Goal: Task Accomplishment & Management: Manage account settings

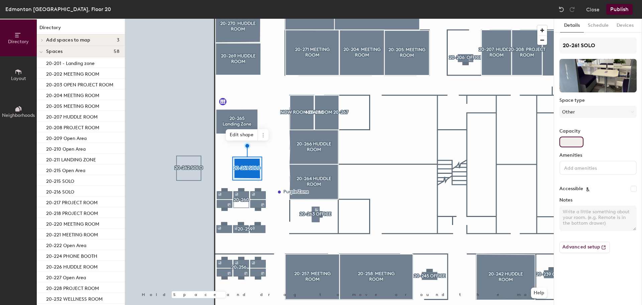
click at [572, 134] on div "Capacity" at bounding box center [597, 137] width 77 height 19
type input "2"
click at [598, 113] on button "Other" at bounding box center [597, 112] width 77 height 12
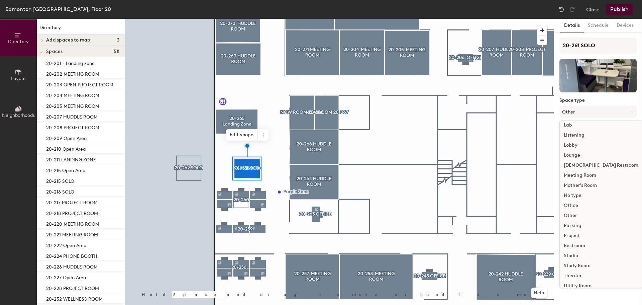
scroll to position [150, 0]
click at [576, 277] on div "Work Area" at bounding box center [601, 280] width 83 height 10
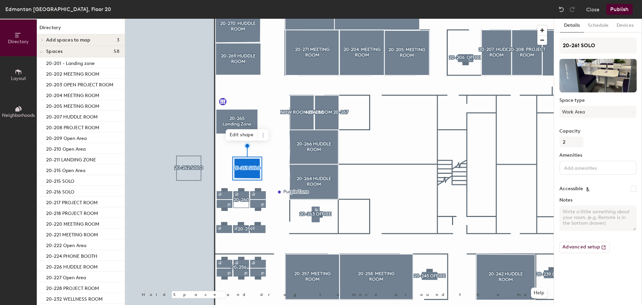
click at [624, 7] on button "Publish" at bounding box center [619, 9] width 26 height 11
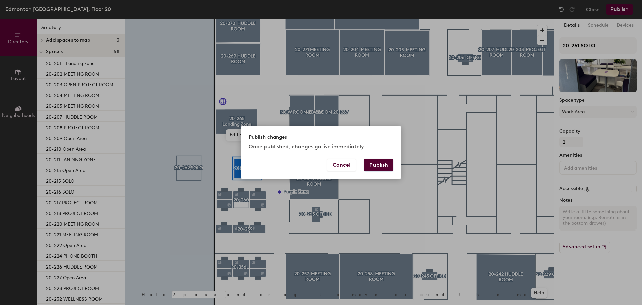
click at [382, 159] on button "Publish" at bounding box center [378, 165] width 29 height 13
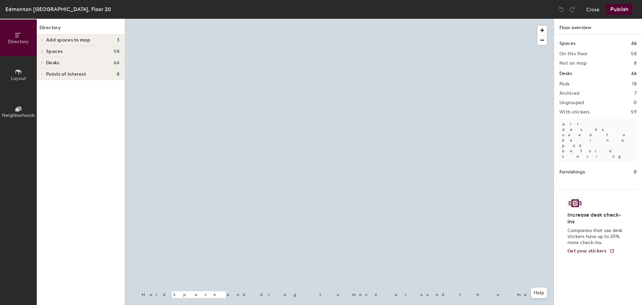
click at [286, 19] on div at bounding box center [339, 19] width 429 height 0
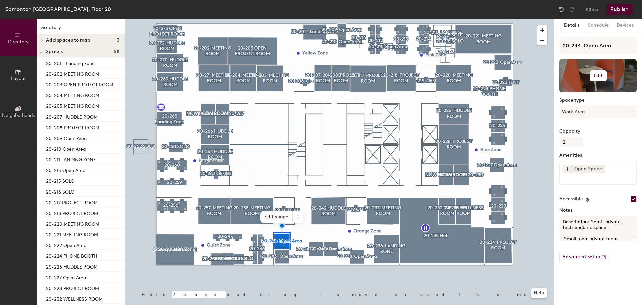
click at [597, 74] on h6 "Edit" at bounding box center [598, 75] width 9 height 5
click at [592, 89] on div "Change photo" at bounding box center [598, 93] width 77 height 9
click at [588, 91] on input "file" at bounding box center [603, 95] width 77 height 10
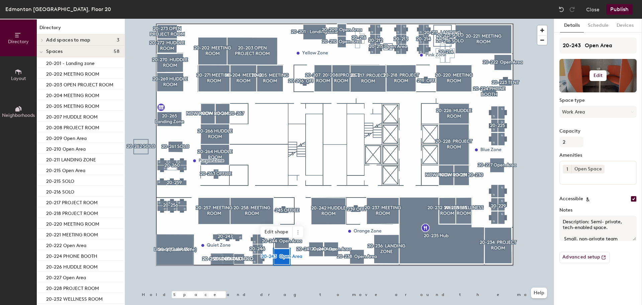
click at [599, 74] on h6 "Edit" at bounding box center [598, 75] width 9 height 5
click at [586, 96] on input "file" at bounding box center [603, 95] width 77 height 10
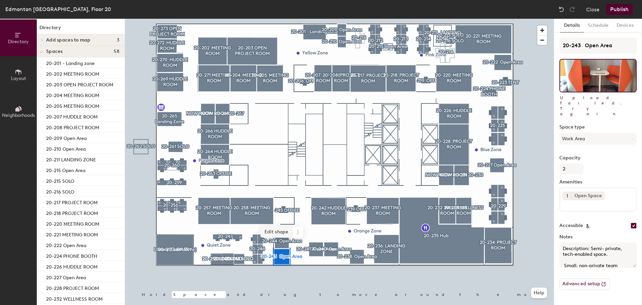
click at [317, 19] on div at bounding box center [339, 19] width 429 height 0
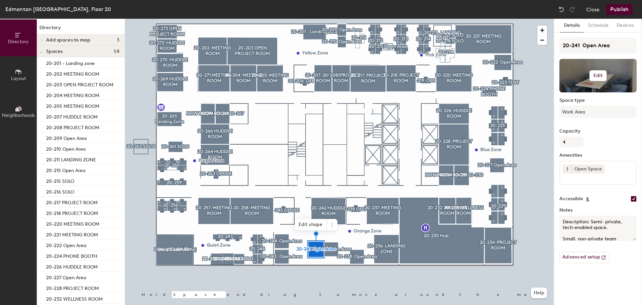
click at [600, 71] on button "Edit" at bounding box center [598, 75] width 17 height 11
click at [596, 91] on input "file" at bounding box center [603, 95] width 77 height 10
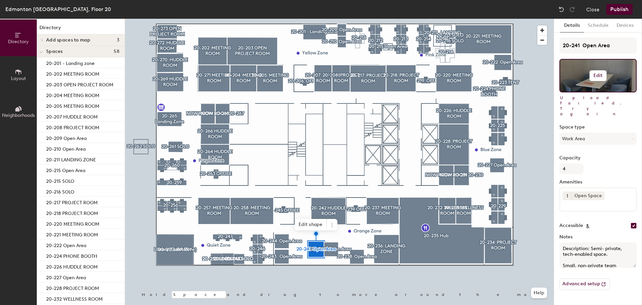
click at [596, 75] on h6 "Edit" at bounding box center [598, 75] width 9 height 5
click at [596, 94] on input "file" at bounding box center [603, 95] width 77 height 10
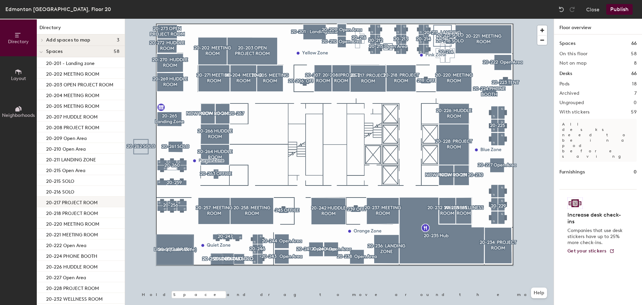
click at [284, 19] on div at bounding box center [339, 19] width 429 height 0
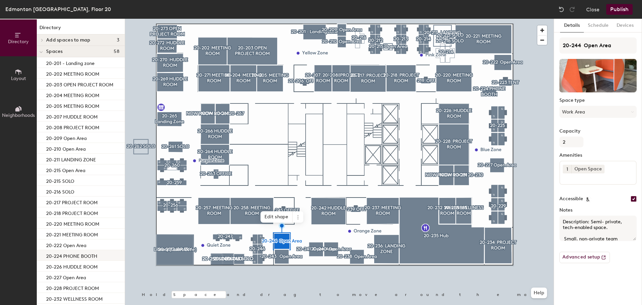
click at [319, 19] on div at bounding box center [339, 19] width 429 height 0
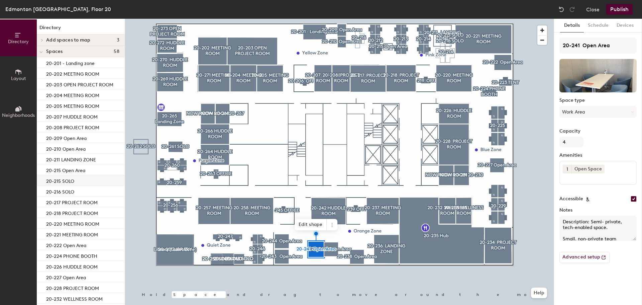
click at [310, 19] on div at bounding box center [339, 19] width 429 height 0
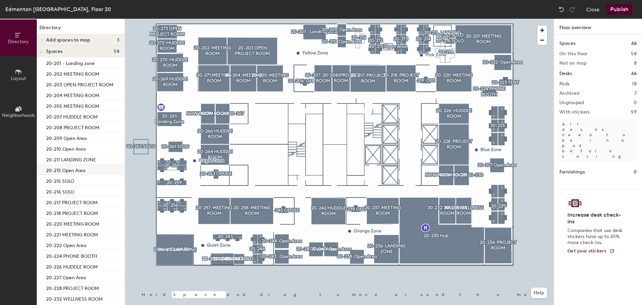
click at [314, 19] on div at bounding box center [339, 19] width 429 height 0
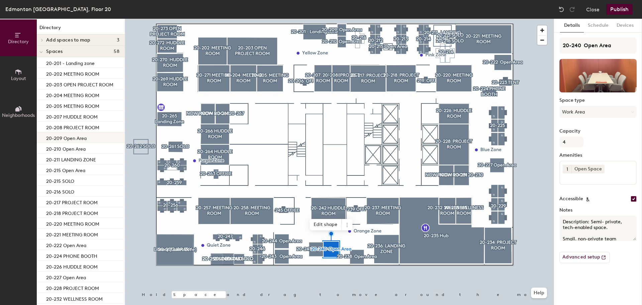
click at [357, 19] on div at bounding box center [339, 19] width 429 height 0
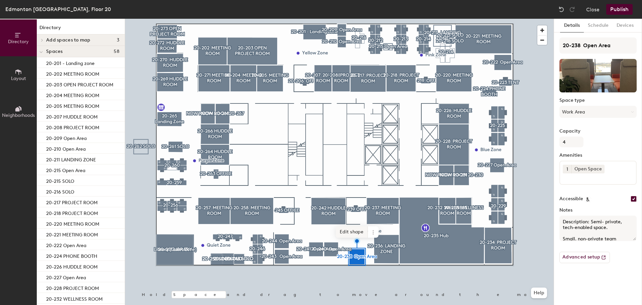
click at [328, 19] on div at bounding box center [339, 19] width 429 height 0
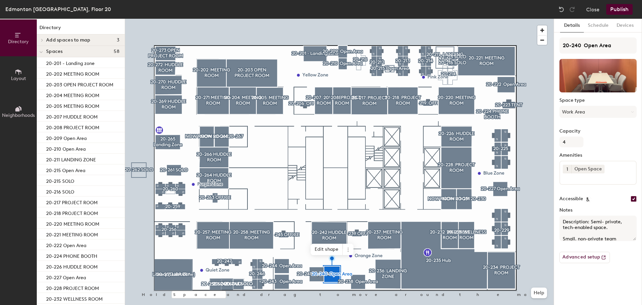
click at [527, 19] on div at bounding box center [339, 19] width 429 height 0
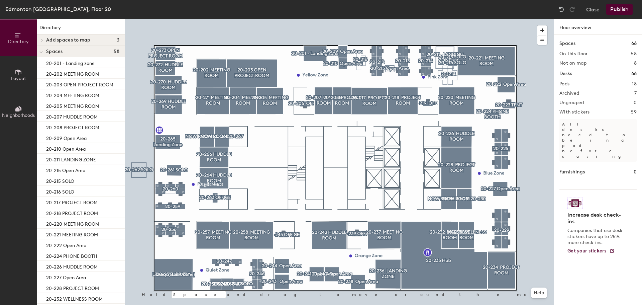
click at [506, 19] on div at bounding box center [339, 19] width 429 height 0
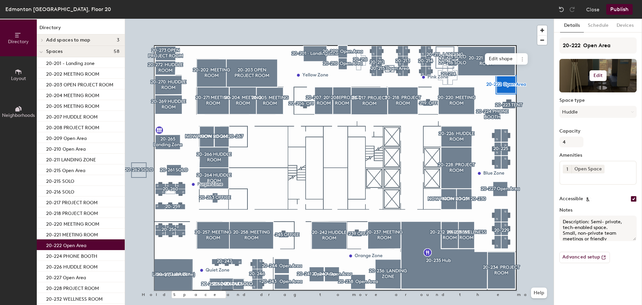
click at [595, 76] on h6 "Edit" at bounding box center [598, 75] width 9 height 5
click at [589, 90] on div "Change photo" at bounding box center [598, 93] width 77 height 9
click at [589, 91] on input "file" at bounding box center [603, 95] width 77 height 10
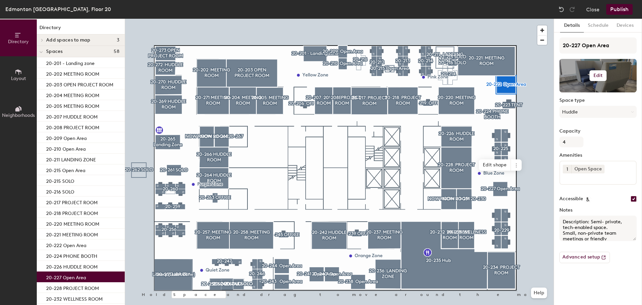
click at [599, 73] on h6 "Edit" at bounding box center [598, 75] width 9 height 5
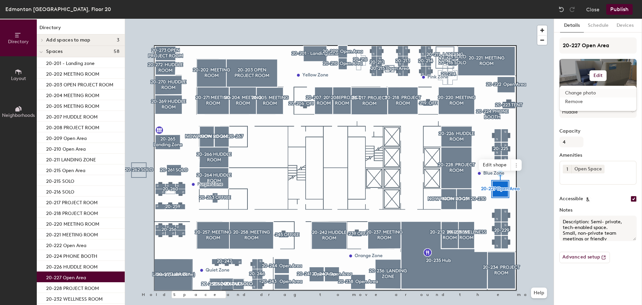
click at [588, 96] on input "file" at bounding box center [603, 95] width 77 height 10
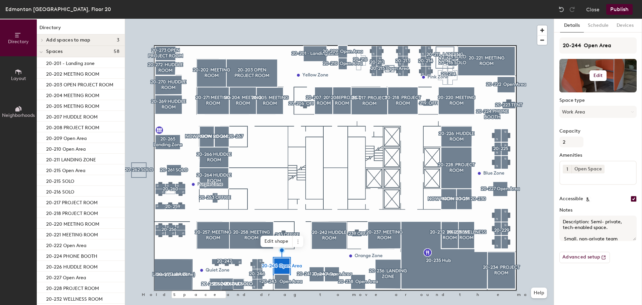
click at [597, 72] on button "Edit" at bounding box center [598, 75] width 17 height 11
click at [598, 92] on input "file" at bounding box center [603, 95] width 77 height 10
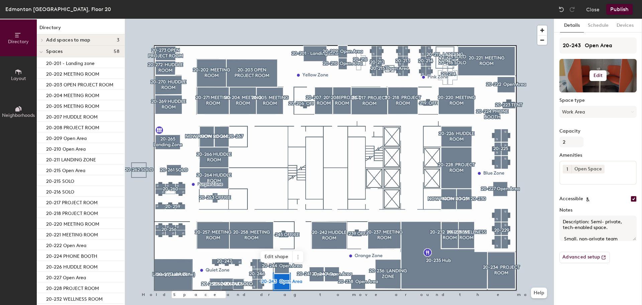
click at [596, 78] on h6 "Edit" at bounding box center [598, 75] width 9 height 5
click at [587, 91] on input "file" at bounding box center [603, 95] width 77 height 10
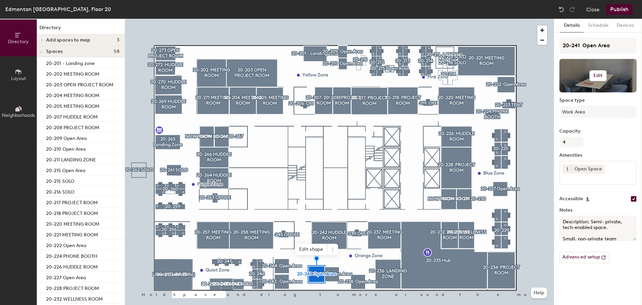
click at [599, 76] on h6 "Edit" at bounding box center [598, 75] width 9 height 5
click at [574, 91] on input "file" at bounding box center [603, 95] width 77 height 10
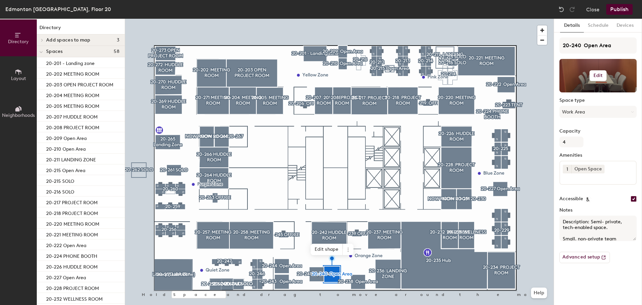
click at [599, 75] on h6 "Edit" at bounding box center [598, 75] width 9 height 5
click at [573, 93] on input "file" at bounding box center [603, 95] width 77 height 10
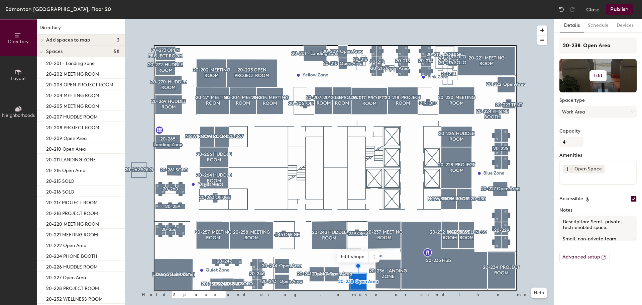
click at [594, 73] on h6 "Edit" at bounding box center [598, 75] width 9 height 5
click at [591, 97] on input "file" at bounding box center [603, 95] width 77 height 10
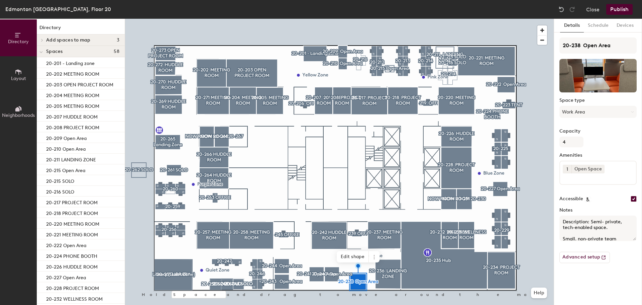
click at [574, 177] on input at bounding box center [593, 177] width 60 height 8
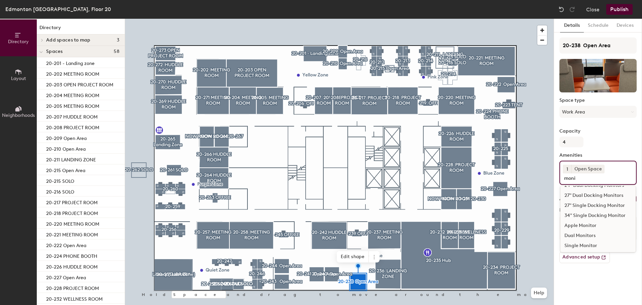
scroll to position [9, 0]
type input "moni"
click at [586, 242] on div "Single Monitor" at bounding box center [597, 244] width 75 height 10
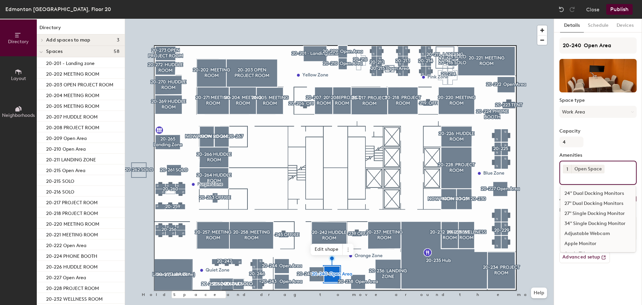
click at [573, 180] on input at bounding box center [593, 177] width 60 height 8
type input "singl"
click at [575, 213] on div "Single Monitor" at bounding box center [597, 213] width 75 height 10
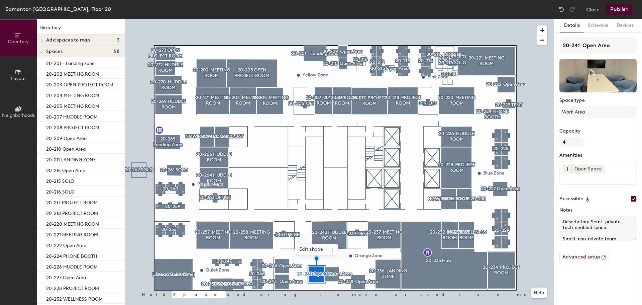
click at [574, 183] on div "1 Open Space" at bounding box center [597, 173] width 77 height 24
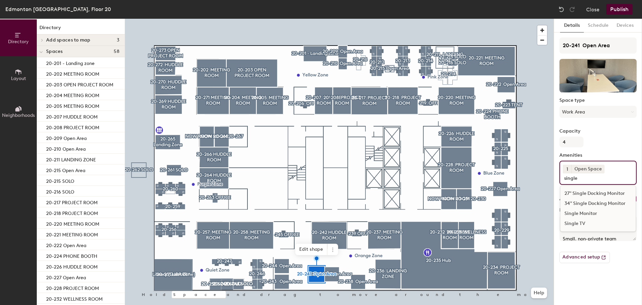
type input "single"
click at [576, 214] on div "Single Monitor" at bounding box center [597, 213] width 75 height 10
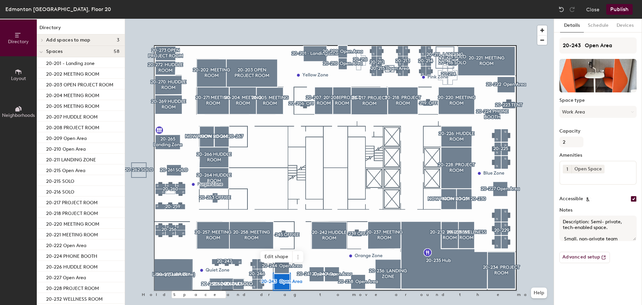
click at [578, 181] on input at bounding box center [593, 177] width 60 height 8
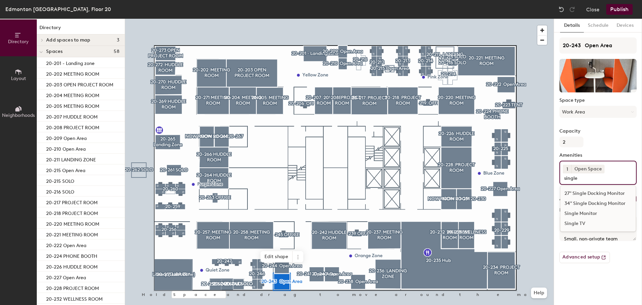
type input "single"
click at [587, 215] on div "Single Monitor" at bounding box center [597, 213] width 75 height 10
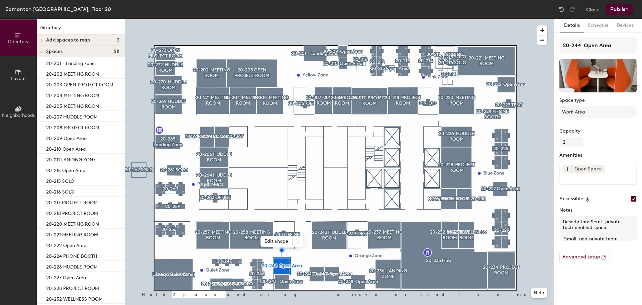
click at [597, 180] on input at bounding box center [593, 177] width 60 height 8
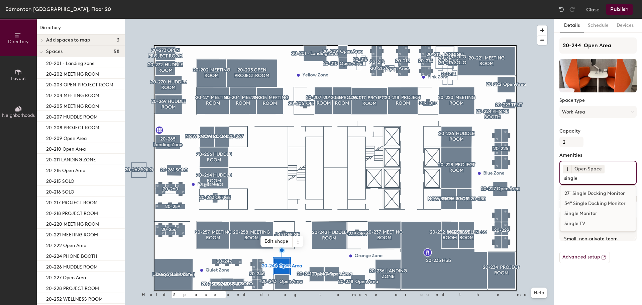
type input "single"
click at [585, 213] on div "Single Monitor" at bounding box center [597, 213] width 75 height 10
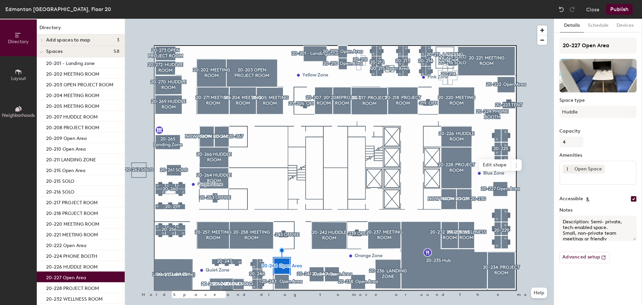
click at [582, 182] on div "1 Open Space" at bounding box center [597, 173] width 77 height 24
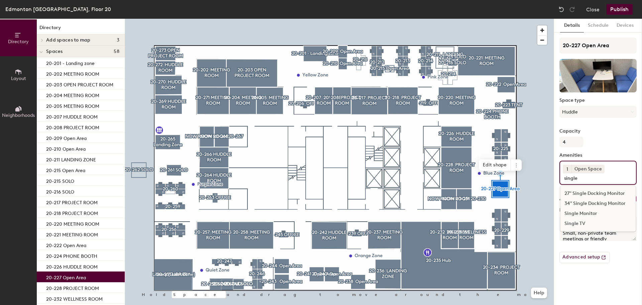
type input "single"
click at [577, 212] on div "Single Monitor" at bounding box center [597, 213] width 75 height 10
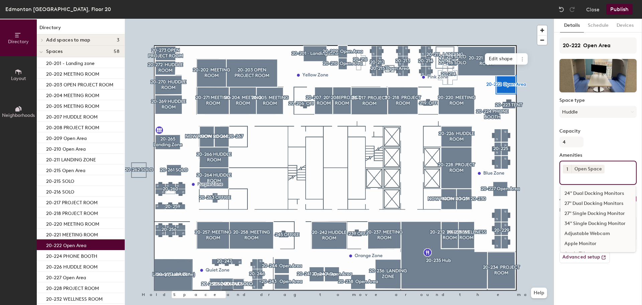
click at [582, 176] on input at bounding box center [593, 177] width 60 height 8
type input "single"
click at [572, 214] on div "Single Monitor" at bounding box center [597, 213] width 75 height 10
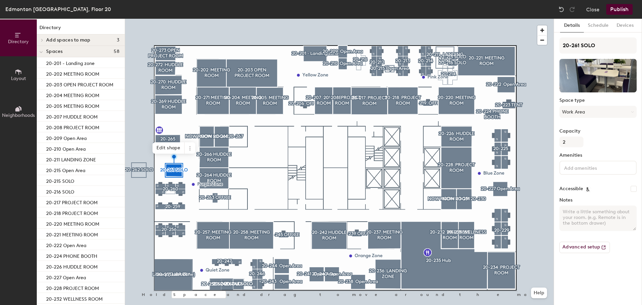
click at [622, 9] on button "Publish" at bounding box center [619, 9] width 26 height 11
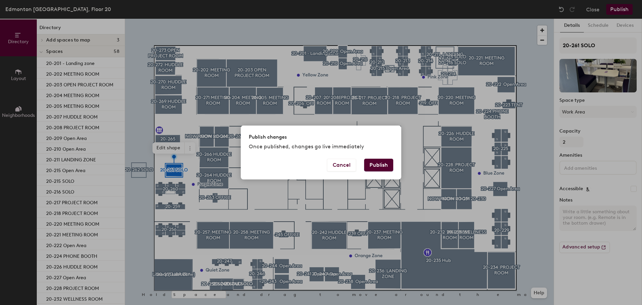
click at [385, 161] on button "Publish" at bounding box center [378, 165] width 29 height 13
